Goal: Obtain resource: Download file/media

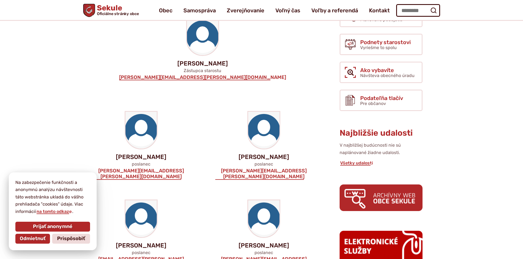
scroll to position [27, 0]
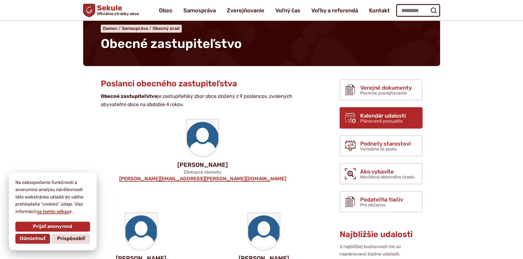
click at [365, 118] on span "Kalendár udalostí" at bounding box center [383, 116] width 46 height 6
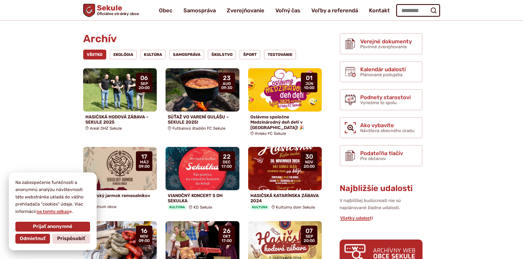
scroll to position [82, 0]
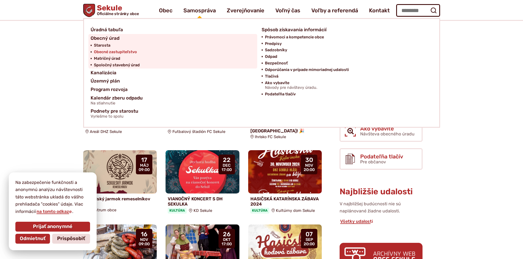
click at [123, 51] on span "Obecné zastupiteľstvo" at bounding box center [115, 52] width 43 height 7
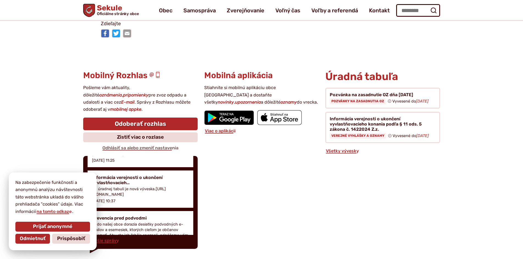
scroll to position [659, 0]
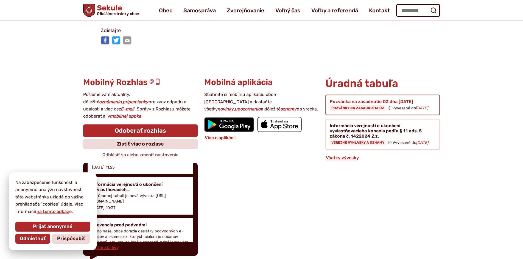
click at [342, 95] on figure at bounding box center [382, 105] width 114 height 21
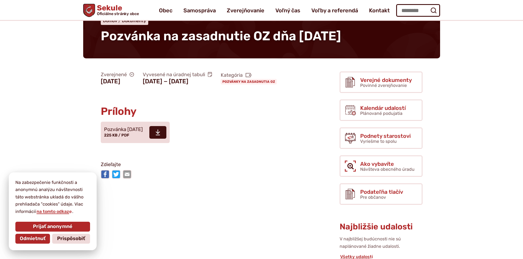
scroll to position [27, 0]
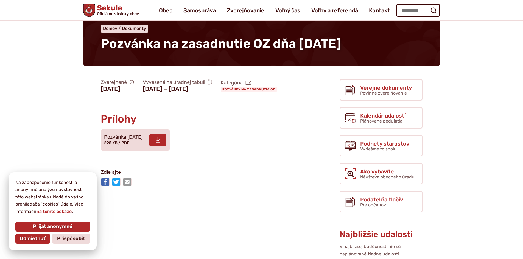
click at [132, 148] on span "Pozvánka 24.09.2025 225 KB / PDF" at bounding box center [123, 140] width 39 height 15
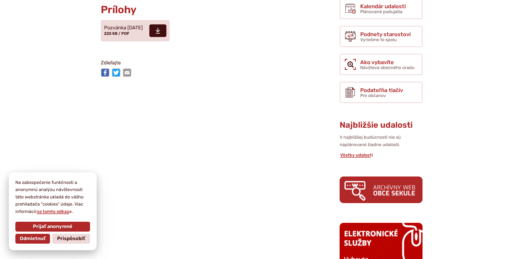
scroll to position [137, 0]
click at [374, 181] on img at bounding box center [380, 189] width 83 height 27
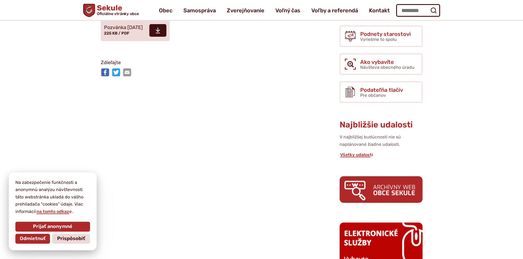
scroll to position [0, 0]
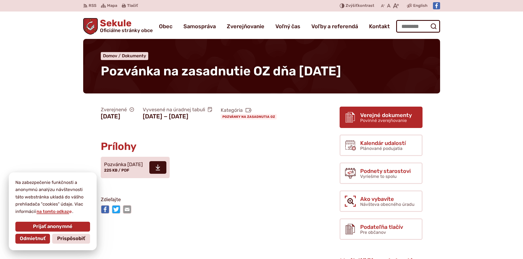
click at [370, 113] on span "Verejné dokumenty" at bounding box center [386, 115] width 52 height 6
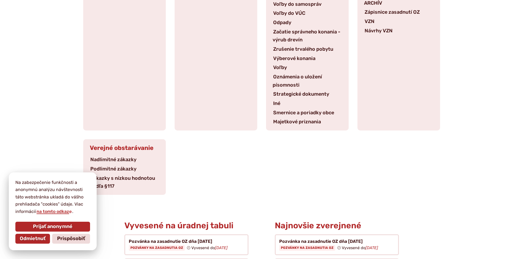
scroll to position [165, 0]
